Goal: Task Accomplishment & Management: Complete application form

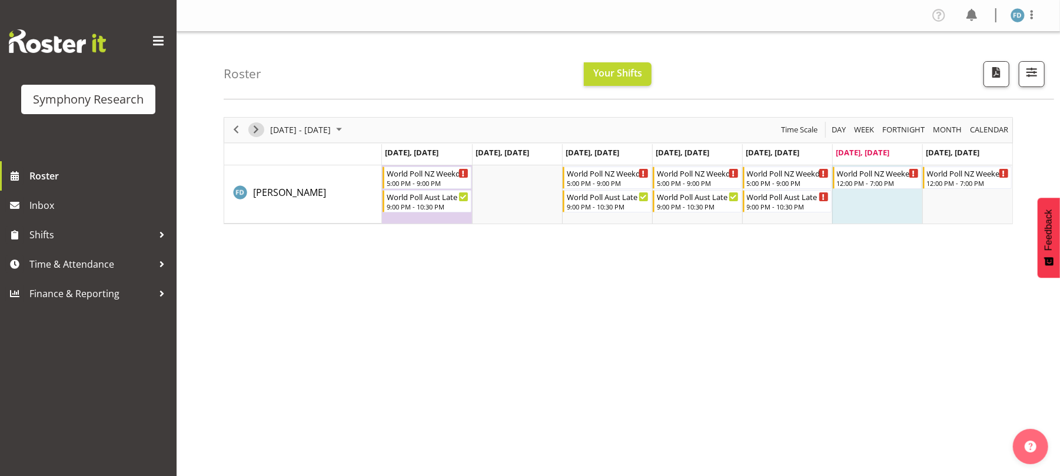
click at [258, 132] on span "Next" at bounding box center [256, 129] width 14 height 15
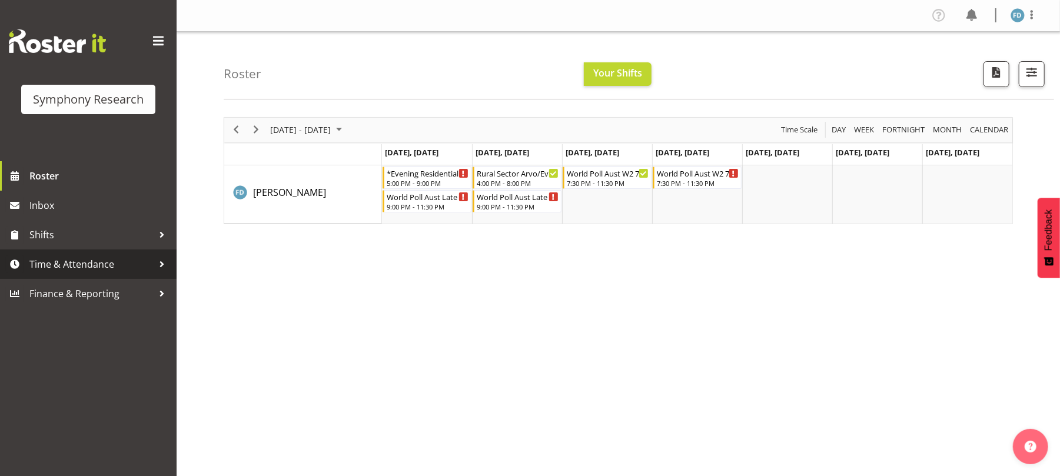
click at [99, 265] on span "Time & Attendance" at bounding box center [91, 265] width 124 height 18
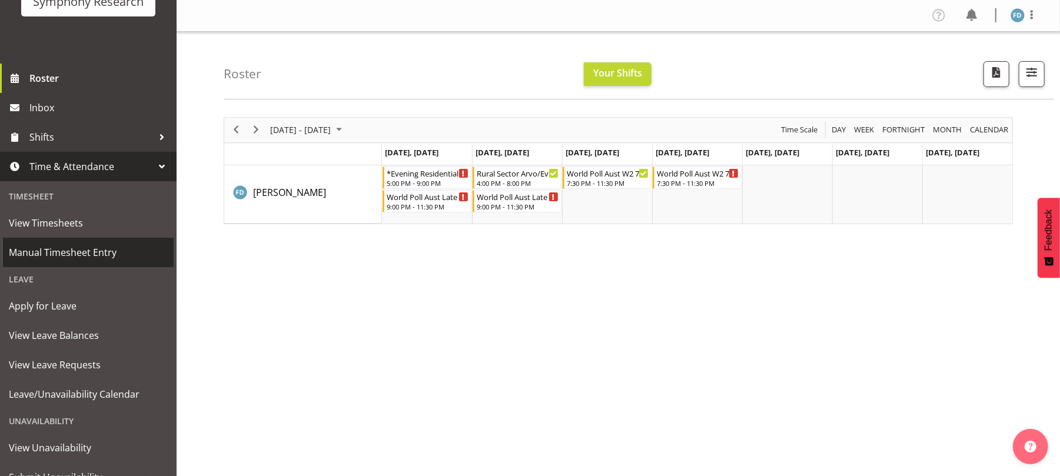
scroll to position [146, 0]
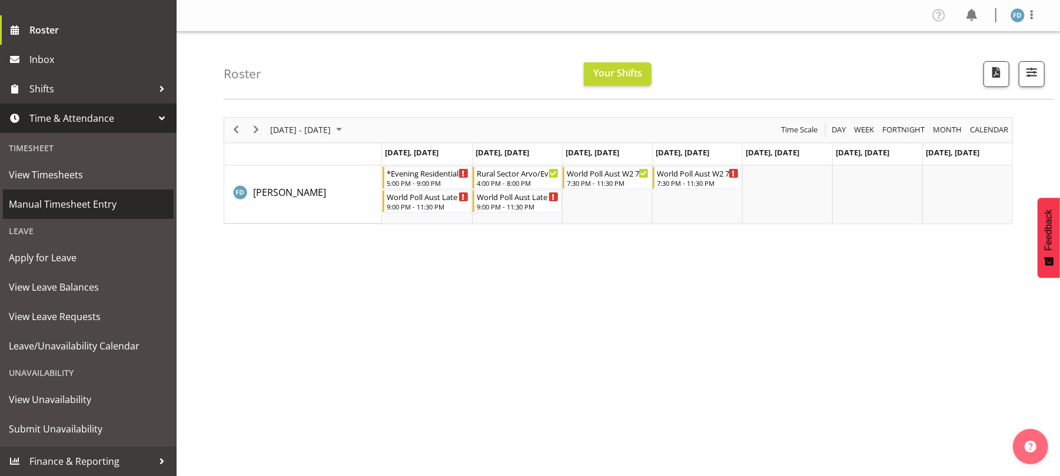
click at [88, 208] on span "Manual Timesheet Entry" at bounding box center [88, 204] width 159 height 18
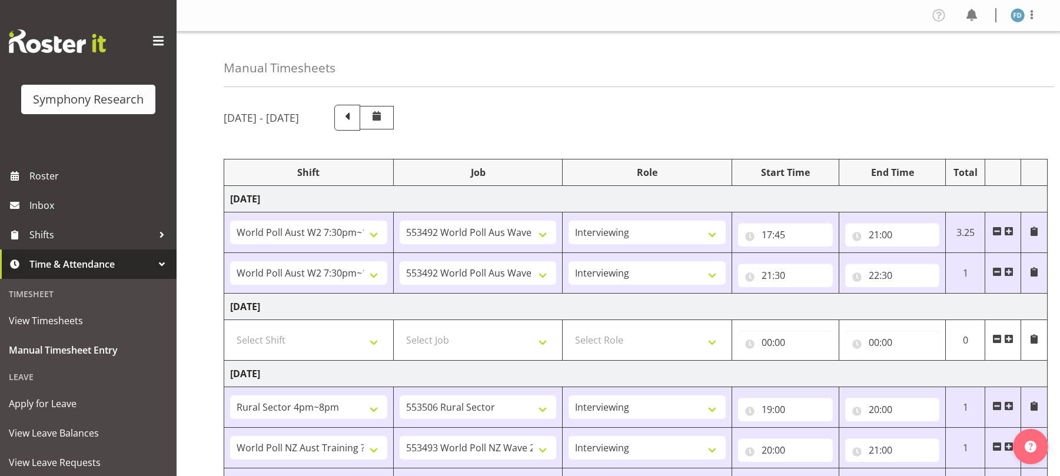
select select "56692"
select select "10499"
select select "47"
select select "56692"
select select "10499"
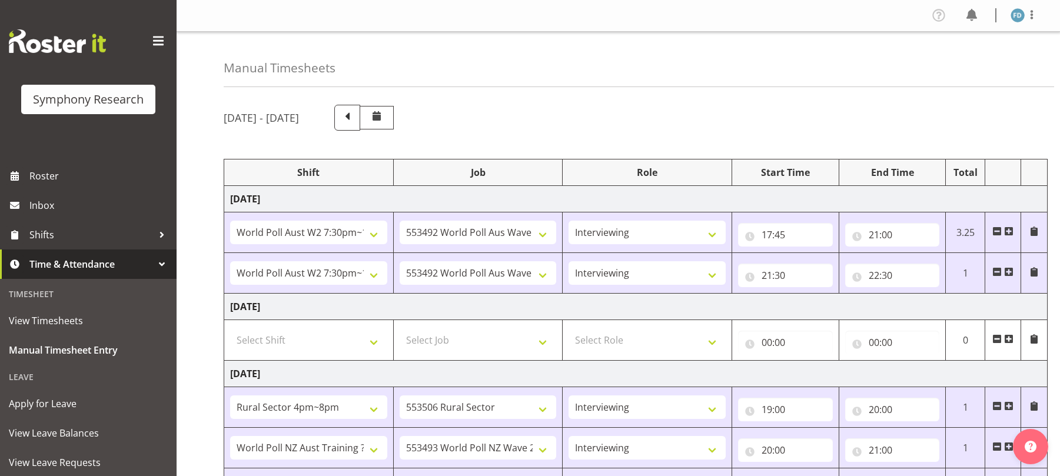
select select "47"
select select "81298"
select select "10587"
select select "47"
select select "41604"
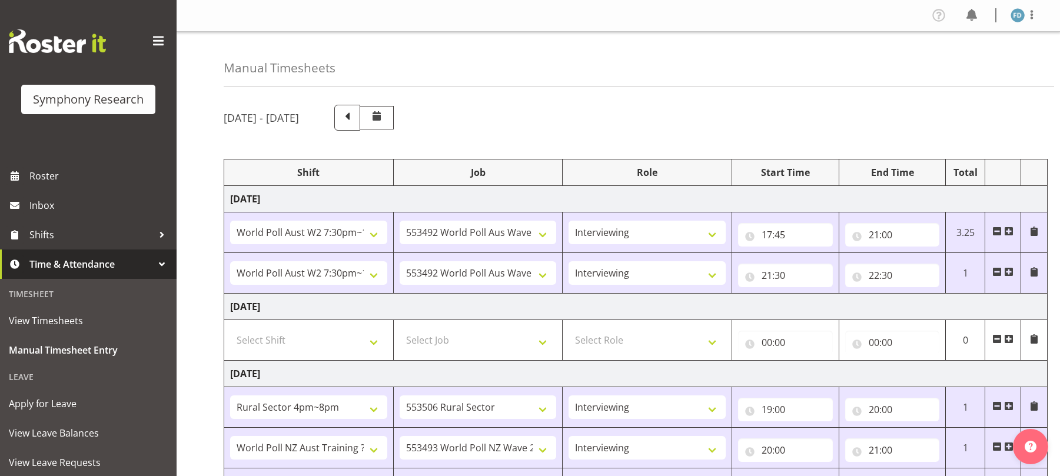
select select "10527"
select select "47"
select select "56692"
select select "10499"
select select "47"
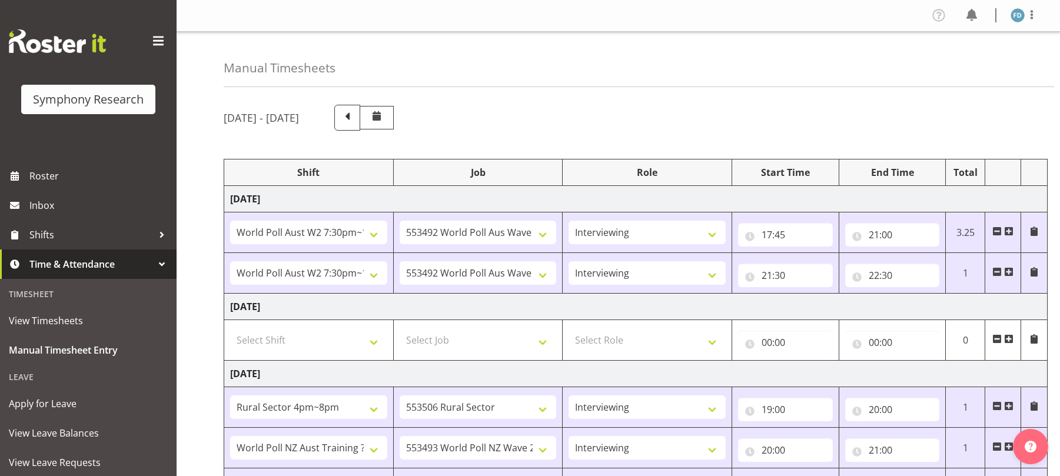
select select "2940"
select select "10242"
select select "47"
select select "56692"
select select "10499"
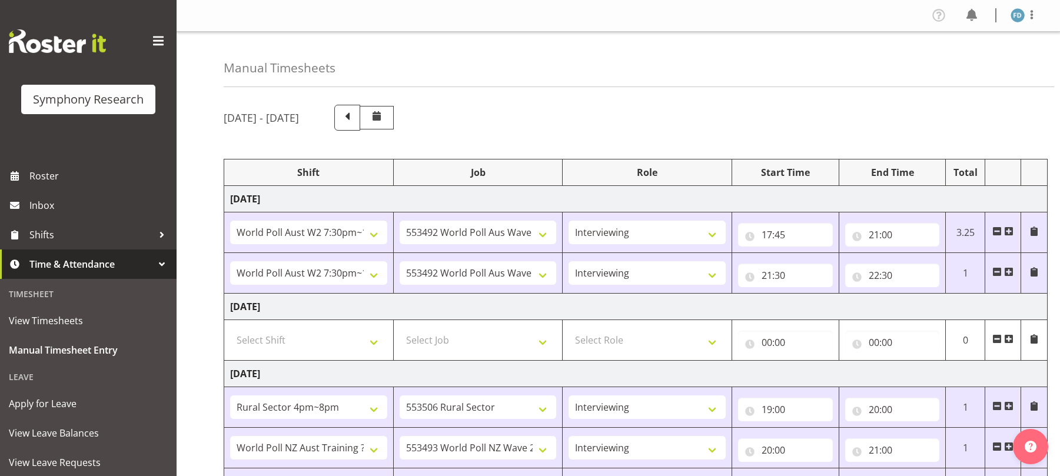
select select "47"
select select "81298"
select select "10587"
select select "47"
select select "48116"
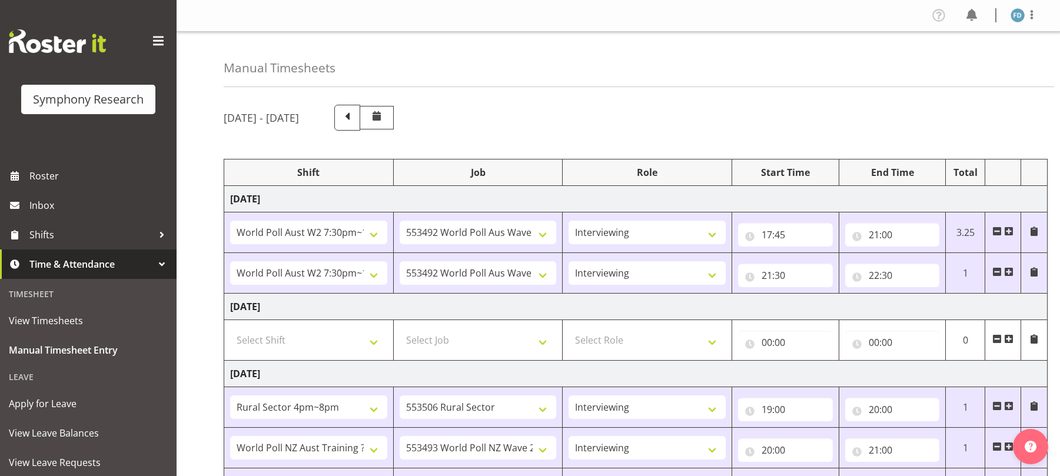
select select "10527"
select select "47"
select select "57511"
select select "10499"
select select "47"
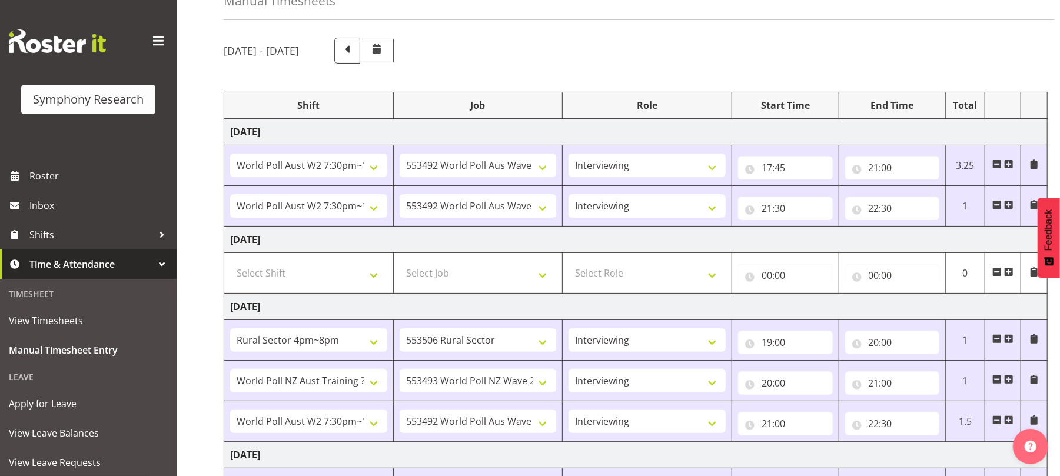
scroll to position [506, 0]
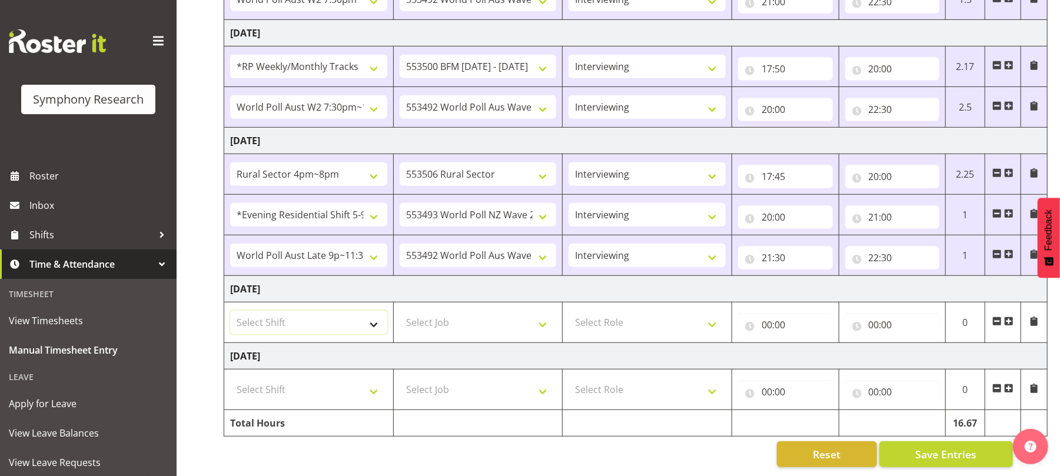
click at [374, 316] on select "Select Shift !!Weekend Residential (Roster IT Shift Label) *Business 9/10am ~ 4…" at bounding box center [308, 323] width 157 height 24
select select "11547"
click at [230, 311] on select "Select Shift !!Weekend Residential (Roster IT Shift Label) *Business 9/10am ~ 4…" at bounding box center [308, 323] width 157 height 24
click at [543, 311] on select "Select Job 550060 IF Admin 553492 World Poll Aus Wave 2 Main 2025 553493 World …" at bounding box center [478, 323] width 157 height 24
select select "10499"
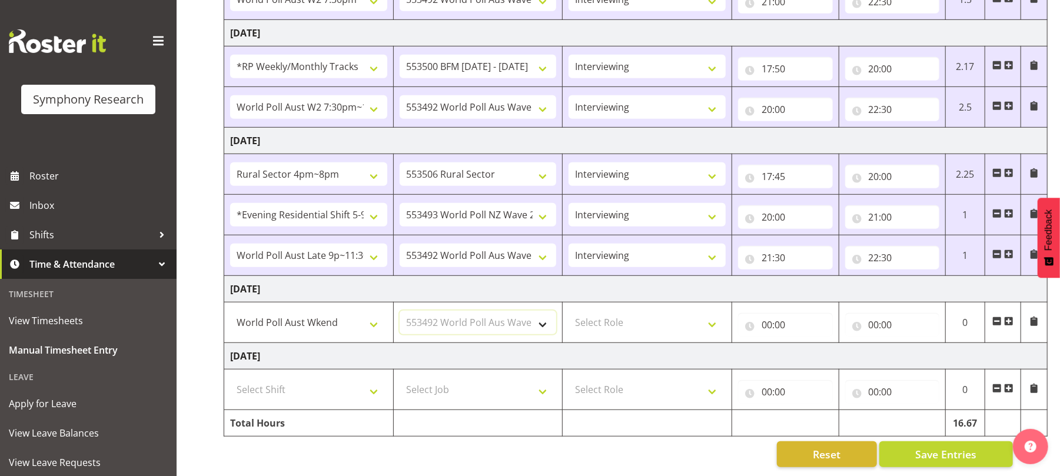
click at [400, 311] on select "Select Job 550060 IF Admin 553492 World Poll Aus Wave 2 Main 2025 553493 World …" at bounding box center [478, 323] width 157 height 24
click at [716, 316] on select "Select Role Briefing Interviewing" at bounding box center [647, 323] width 157 height 24
select select "47"
click at [569, 311] on select "Select Role Briefing Interviewing" at bounding box center [647, 323] width 157 height 24
click at [771, 313] on input "00:00" at bounding box center [785, 325] width 95 height 24
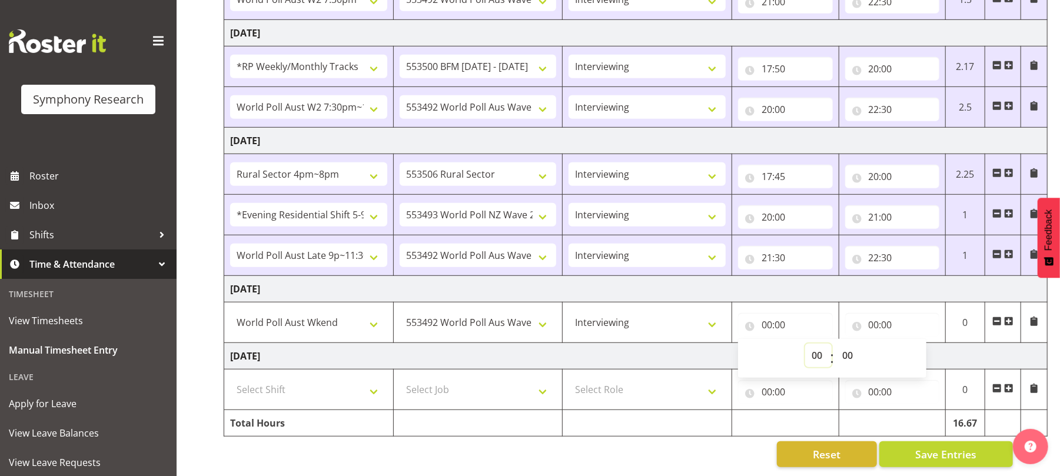
click at [816, 344] on select "00 01 02 03 04 05 06 07 08 09 10 11 12 13 14 15 16 17 18 19 20 21 22 23" at bounding box center [818, 356] width 26 height 24
select select "13"
click at [805, 344] on select "00 01 02 03 04 05 06 07 08 09 10 11 12 13 14 15 16 17 18 19 20 21 22 23" at bounding box center [818, 356] width 26 height 24
type input "13:00"
click at [849, 345] on select "00 01 02 03 04 05 06 07 08 09 10 11 12 13 14 15 16 17 18 19 20 21 22 23 24 25 2…" at bounding box center [849, 356] width 26 height 24
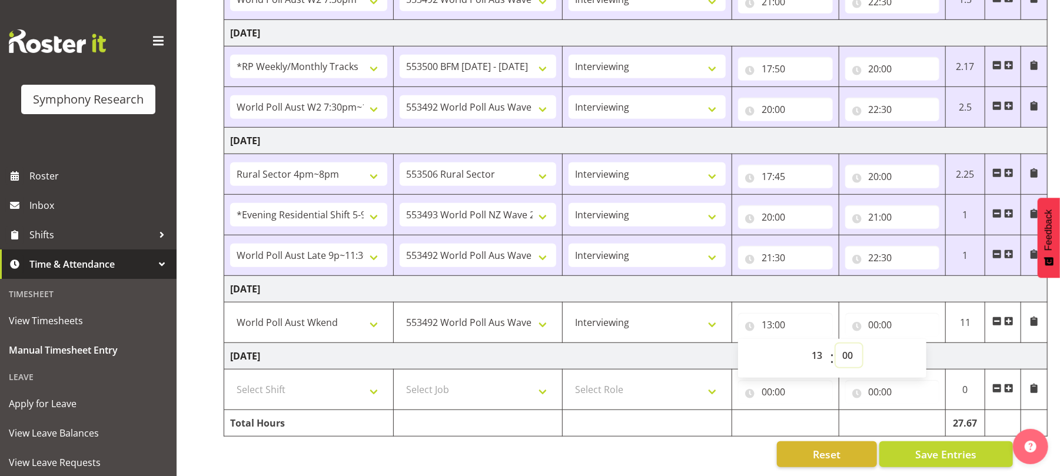
select select "45"
click at [836, 344] on select "00 01 02 03 04 05 06 07 08 09 10 11 12 13 14 15 16 17 18 19 20 21 22 23 24 25 2…" at bounding box center [849, 356] width 26 height 24
type input "13:45"
click at [868, 313] on input "00:00" at bounding box center [892, 325] width 95 height 24
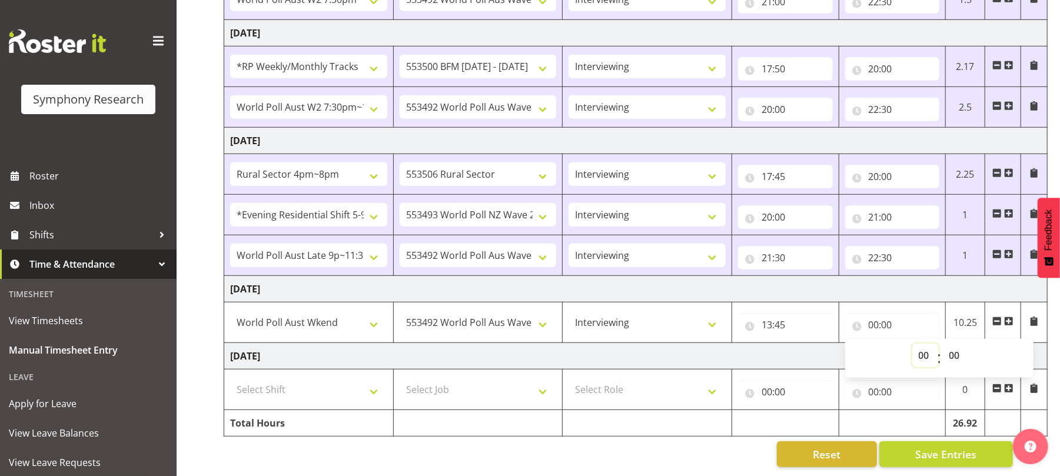
click at [925, 344] on select "00 01 02 03 04 05 06 07 08 09 10 11 12 13 14 15 16 17 18 19 20 21 22 23" at bounding box center [926, 356] width 26 height 24
select select "17"
click at [913, 344] on select "00 01 02 03 04 05 06 07 08 09 10 11 12 13 14 15 16 17 18 19 20 21 22 23" at bounding box center [926, 356] width 26 height 24
type input "17:00"
click at [955, 344] on select "00 01 02 03 04 05 06 07 08 09 10 11 12 13 14 15 16 17 18 19 20 21 22 23 24 25 2…" at bounding box center [956, 356] width 26 height 24
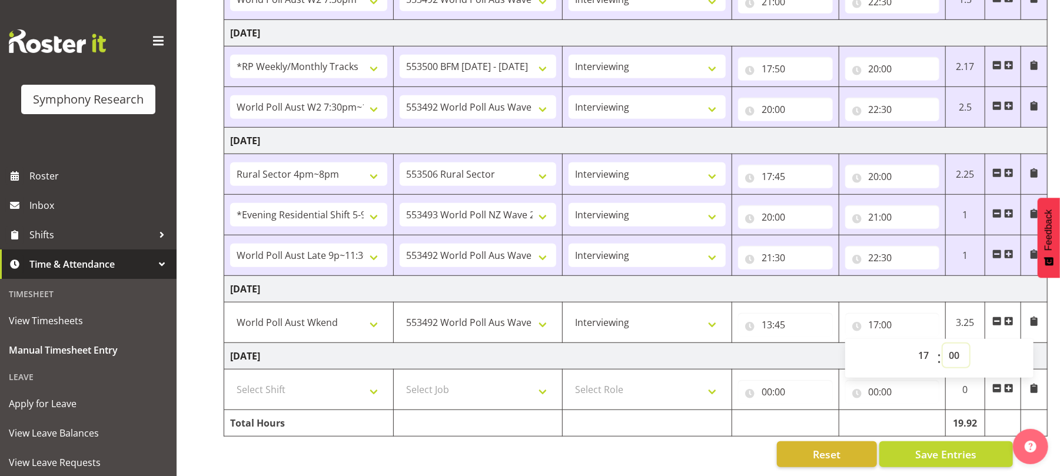
select select "15"
click at [943, 344] on select "00 01 02 03 04 05 06 07 08 09 10 11 12 13 14 15 16 17 18 19 20 21 22 23 24 25 2…" at bounding box center [956, 356] width 26 height 24
type input "17:15"
click at [943, 447] on span "Save Entries" at bounding box center [945, 454] width 61 height 15
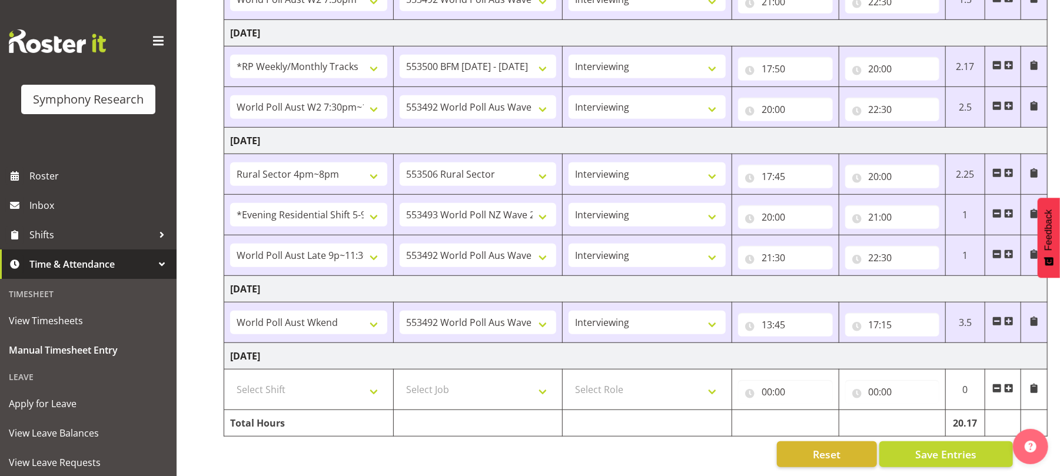
click at [1011, 317] on span at bounding box center [1008, 321] width 9 height 9
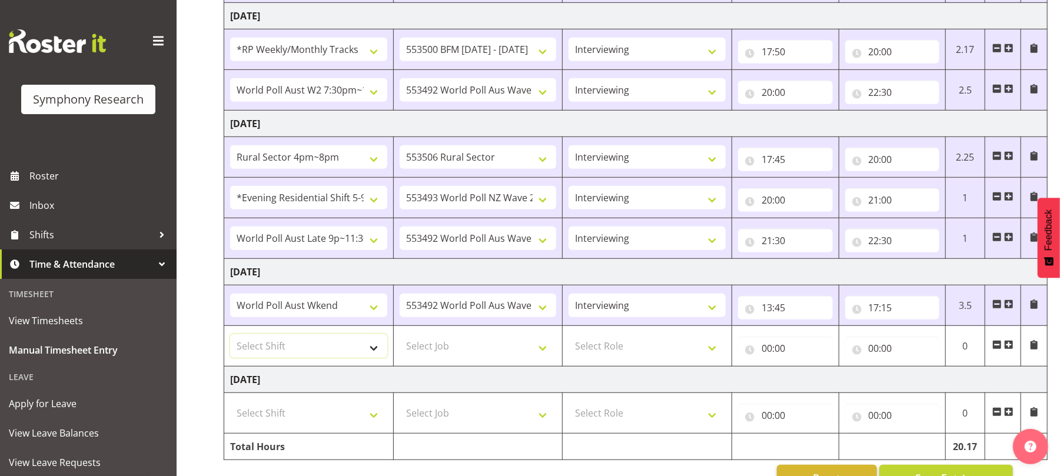
click at [376, 357] on select "Select Shift !!Weekend Residential (Roster IT Shift Label) *Business 9/10am ~ 4…" at bounding box center [308, 346] width 157 height 24
select select "11547"
click at [230, 339] on select "Select Shift !!Weekend Residential (Roster IT Shift Label) *Business 9/10am ~ 4…" at bounding box center [308, 346] width 157 height 24
click at [542, 352] on select "Select Job 550060 IF Admin 553492 World Poll Aus Wave 2 Main 2025 553493 World …" at bounding box center [478, 346] width 157 height 24
select select "10499"
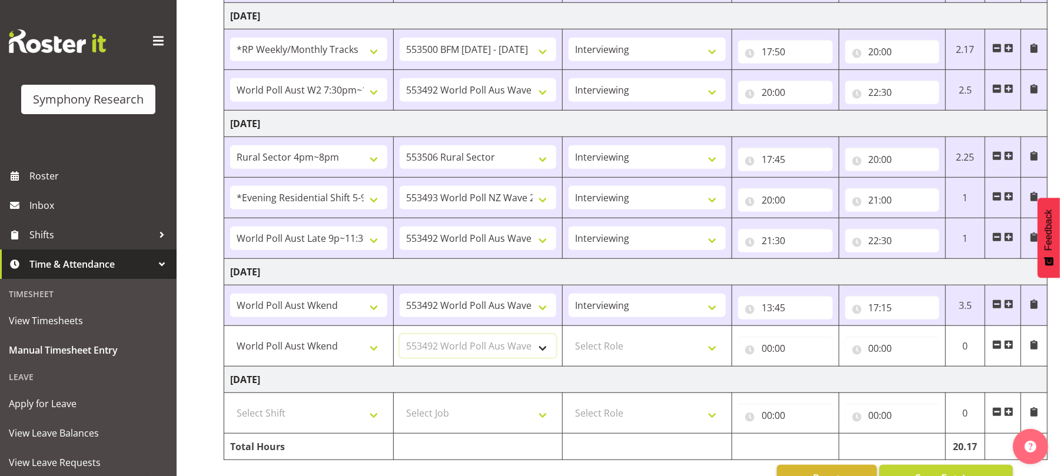
click at [400, 339] on select "Select Job 550060 IF Admin 553492 World Poll Aus Wave 2 Main 2025 553493 World …" at bounding box center [478, 346] width 157 height 24
click at [709, 353] on select "Select Role Briefing Interviewing" at bounding box center [647, 346] width 157 height 24
select select "47"
click at [569, 339] on select "Select Role Briefing Interviewing" at bounding box center [647, 346] width 157 height 24
click at [764, 357] on input "00:00" at bounding box center [785, 349] width 95 height 24
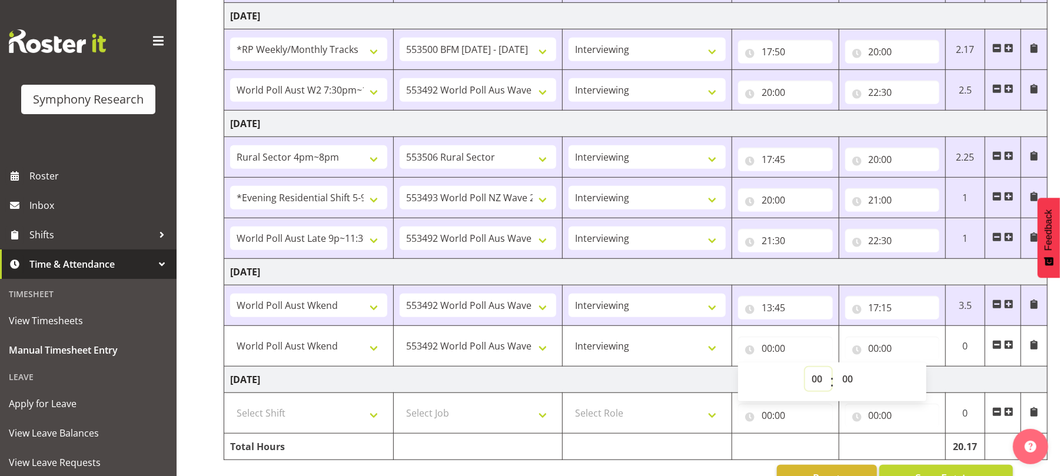
click at [816, 384] on select "00 01 02 03 04 05 06 07 08 09 10 11 12 13 14 15 16 17 18 19 20 21 22 23" at bounding box center [818, 379] width 26 height 24
select select "17"
click at [805, 372] on select "00 01 02 03 04 05 06 07 08 09 10 11 12 13 14 15 16 17 18 19 20 21 22 23" at bounding box center [818, 379] width 26 height 24
type input "17:00"
click at [845, 380] on select "00 01 02 03 04 05 06 07 08 09 10 11 12 13 14 15 16 17 18 19 20 21 22 23 24 25 2…" at bounding box center [849, 379] width 26 height 24
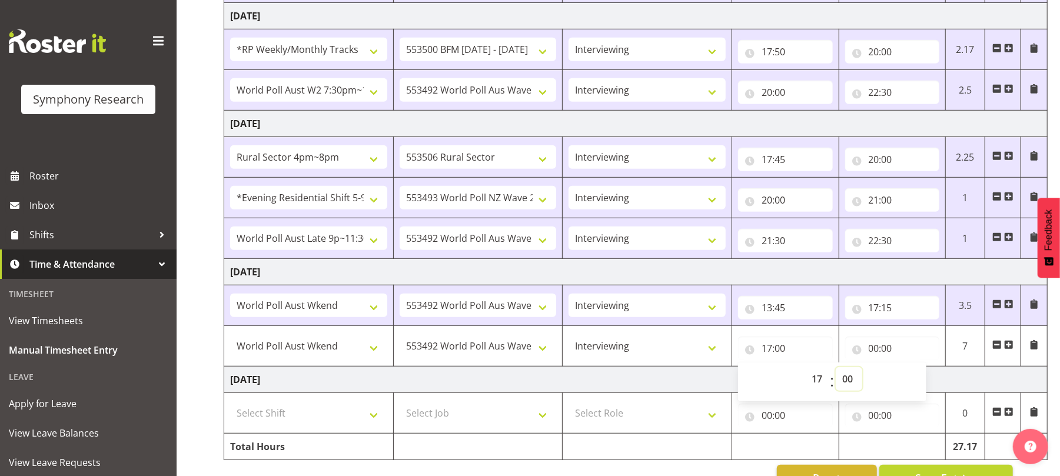
select select "45"
click at [836, 372] on select "00 01 02 03 04 05 06 07 08 09 10 11 12 13 14 15 16 17 18 19 20 21 22 23 24 25 2…" at bounding box center [849, 379] width 26 height 24
type input "17:45"
click at [874, 354] on input "00:00" at bounding box center [892, 349] width 95 height 24
click at [924, 384] on select "00 01 02 03 04 05 06 07 08 09 10 11 12 13 14 15 16 17 18 19 20 21 22 23" at bounding box center [926, 379] width 26 height 24
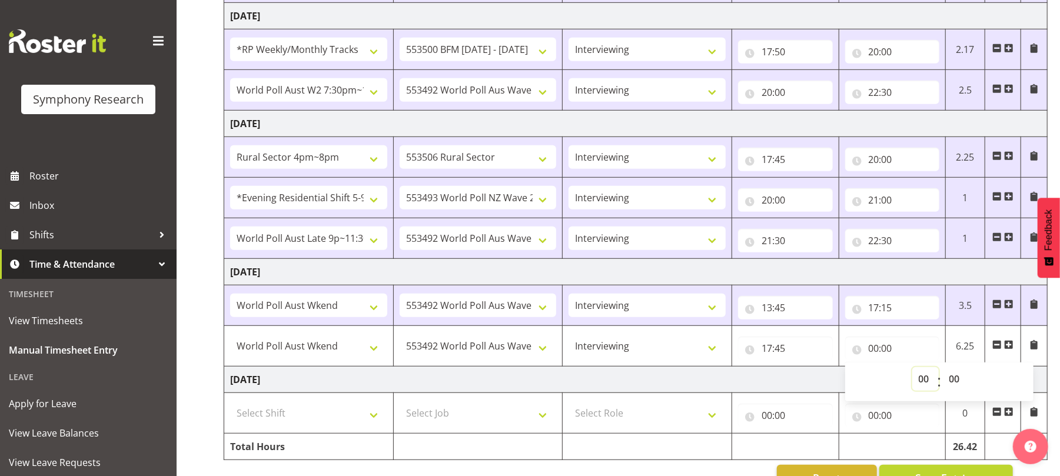
select select "19"
click at [913, 372] on select "00 01 02 03 04 05 06 07 08 09 10 11 12 13 14 15 16 17 18 19 20 21 22 23" at bounding box center [926, 379] width 26 height 24
type input "19:00"
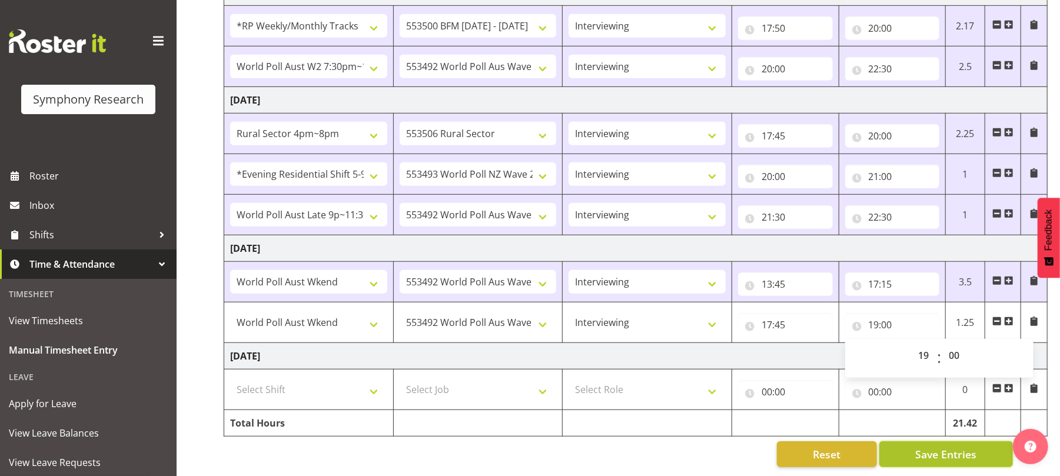
click at [925, 447] on span "Save Entries" at bounding box center [945, 454] width 61 height 15
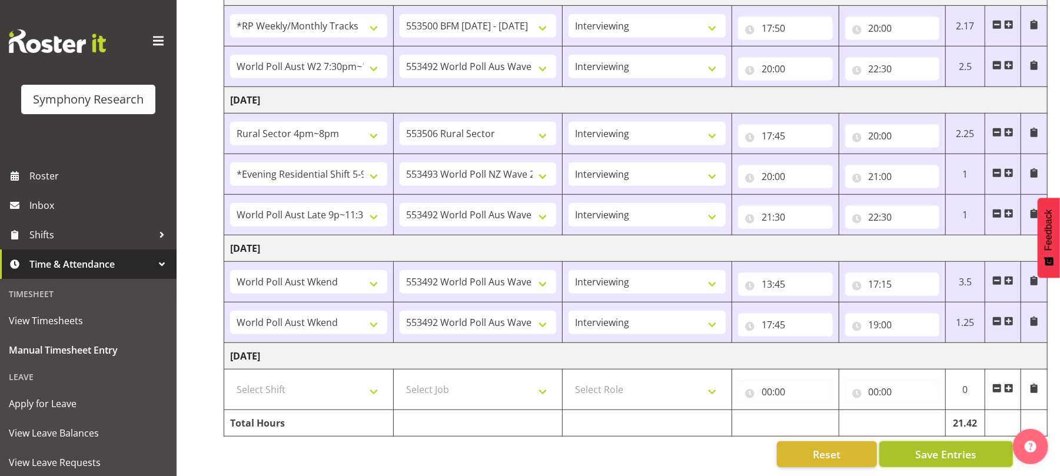
click at [935, 455] on button "Save Entries" at bounding box center [947, 455] width 134 height 26
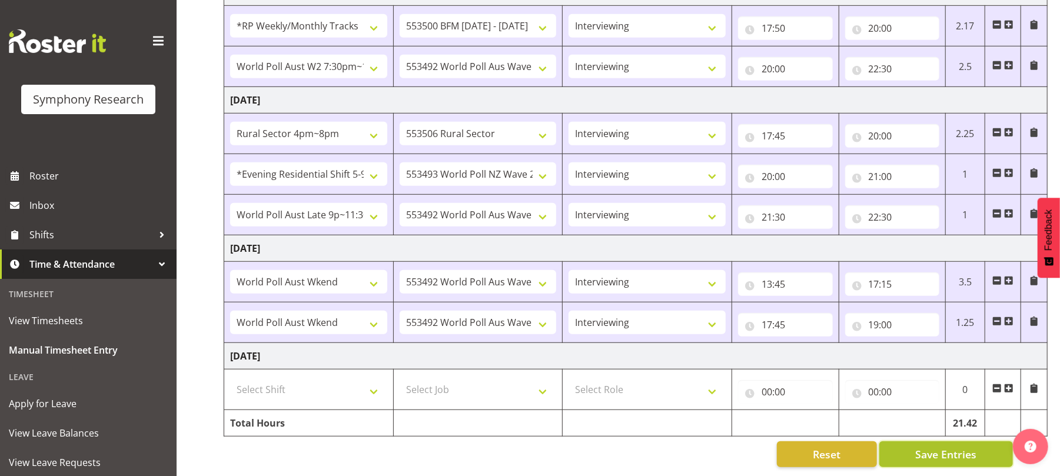
click at [935, 455] on button "Save Entries" at bounding box center [947, 455] width 134 height 26
click at [940, 447] on span "Save Entries" at bounding box center [945, 454] width 61 height 15
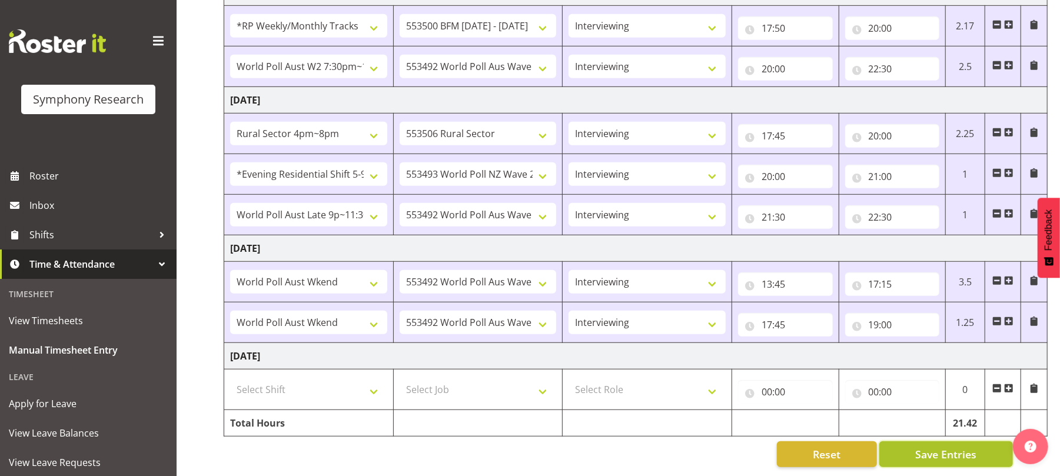
click at [940, 447] on span "Save Entries" at bounding box center [945, 454] width 61 height 15
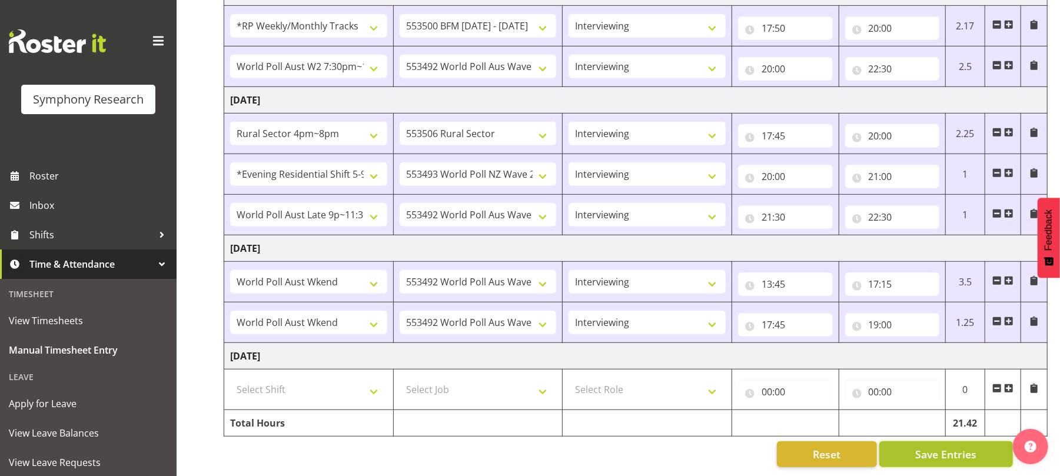
click at [940, 447] on span "Save Entries" at bounding box center [945, 454] width 61 height 15
click at [950, 447] on span "Save Entries" at bounding box center [945, 454] width 61 height 15
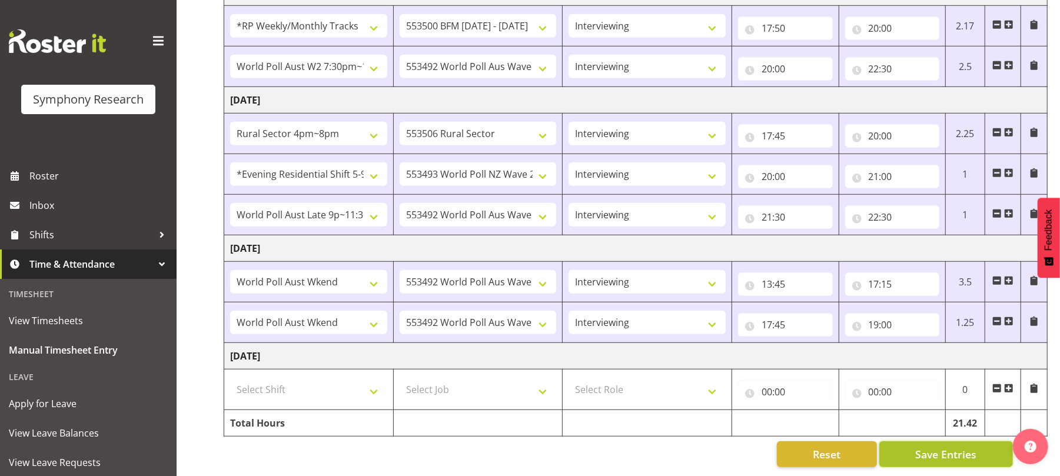
click at [950, 447] on span "Save Entries" at bounding box center [945, 454] width 61 height 15
click at [954, 450] on button "Save Entries" at bounding box center [947, 455] width 134 height 26
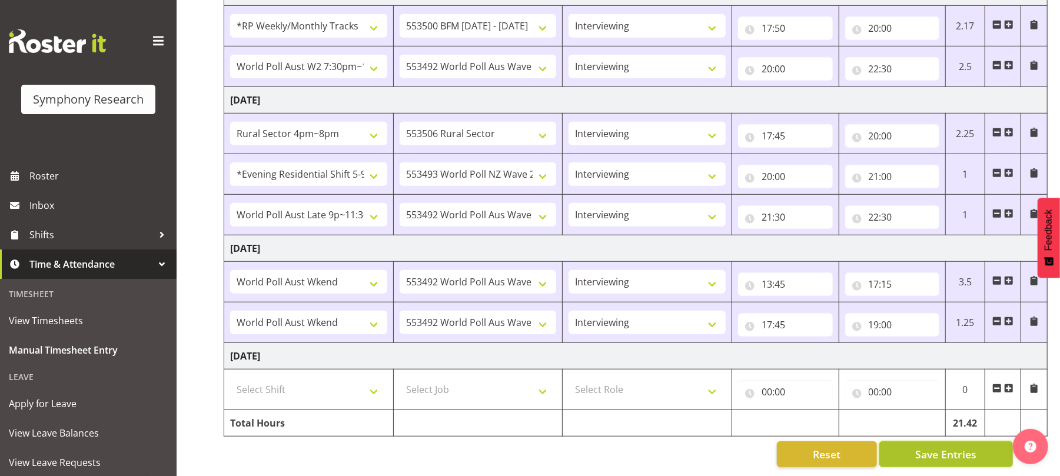
click at [954, 450] on button "Save Entries" at bounding box center [947, 455] width 134 height 26
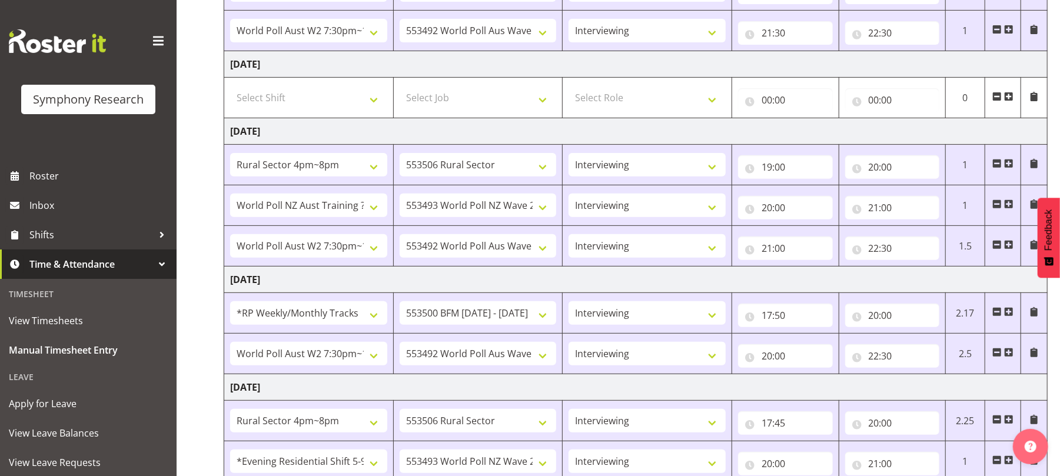
scroll to position [0, 0]
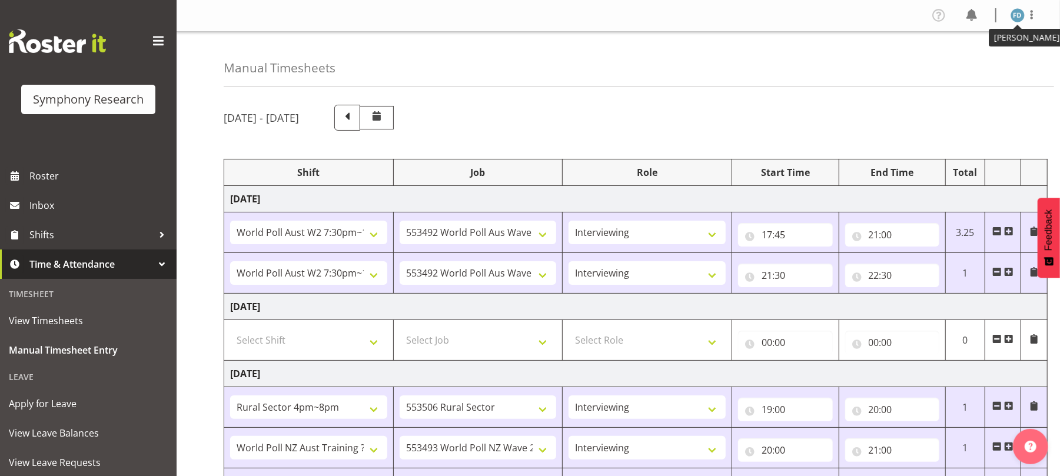
click at [1011, 15] on img at bounding box center [1018, 15] width 14 height 14
click at [957, 67] on link "Log Out" at bounding box center [982, 61] width 113 height 21
